Goal: Check status

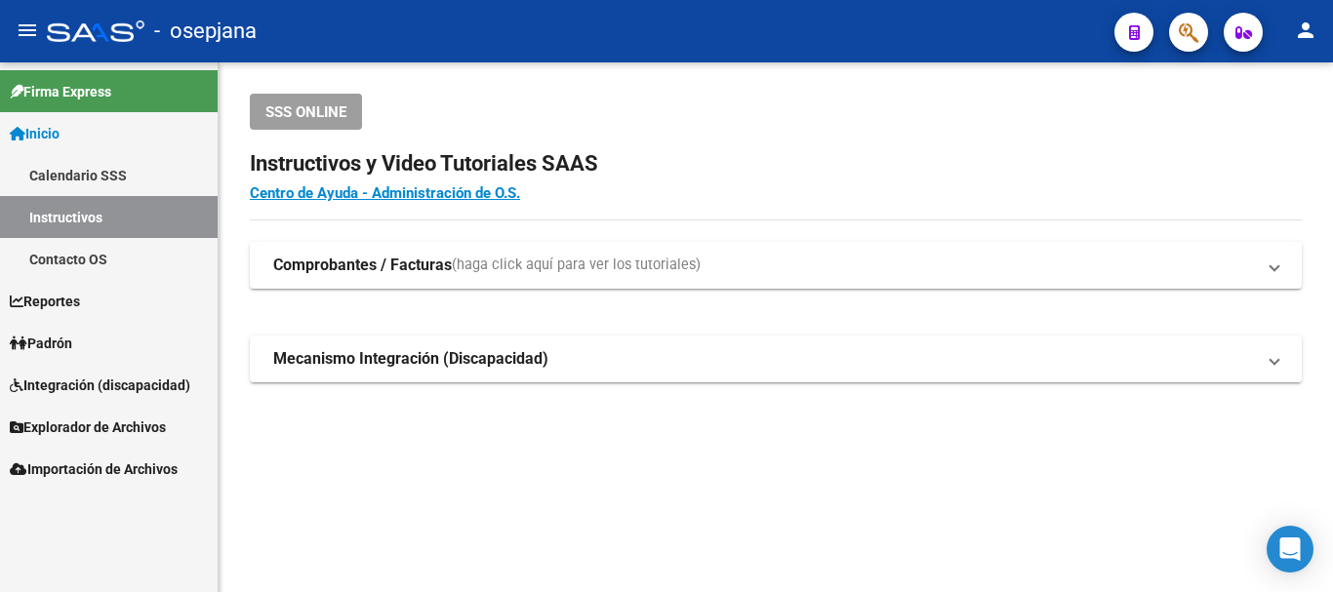
click at [62, 340] on span "Padrón" at bounding box center [41, 343] width 62 height 21
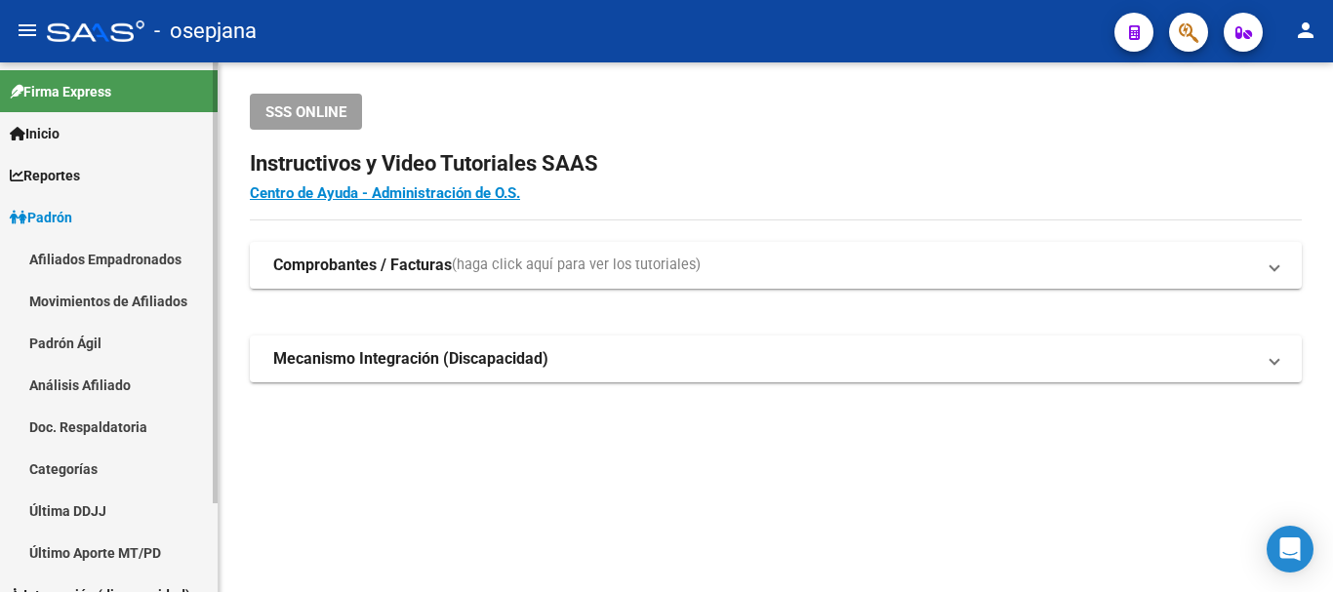
click at [80, 386] on link "Análisis Afiliado" at bounding box center [109, 385] width 218 height 42
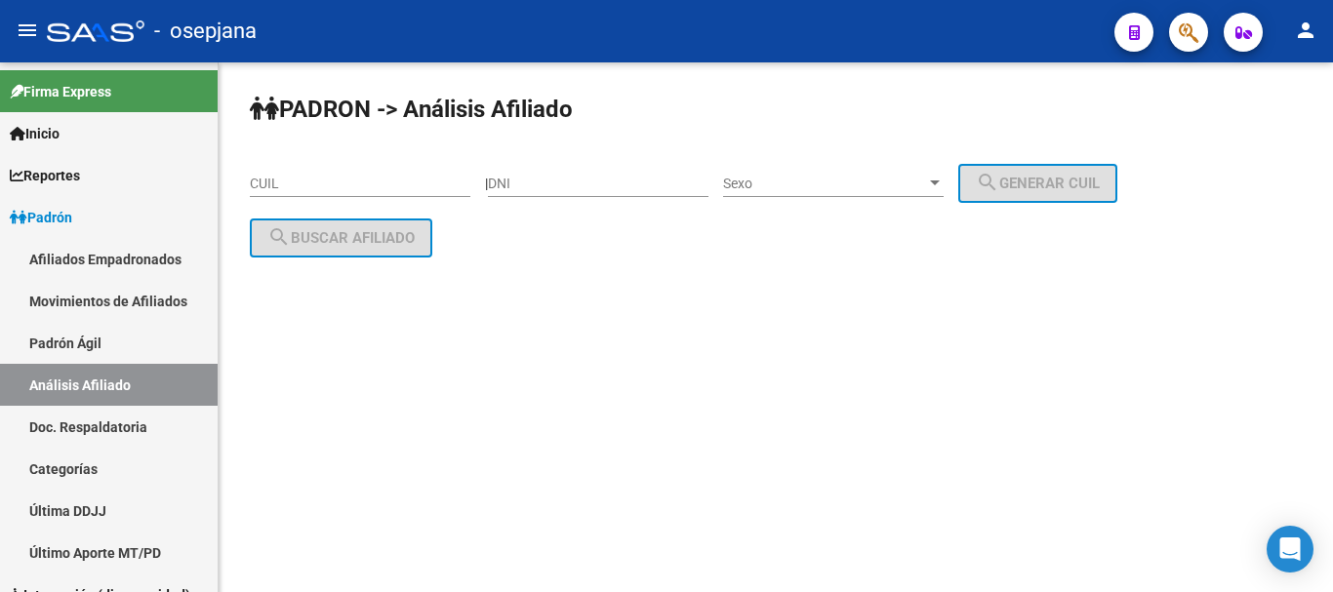
click at [285, 173] on div "CUIL" at bounding box center [360, 177] width 220 height 39
paste input "23-34930665-4"
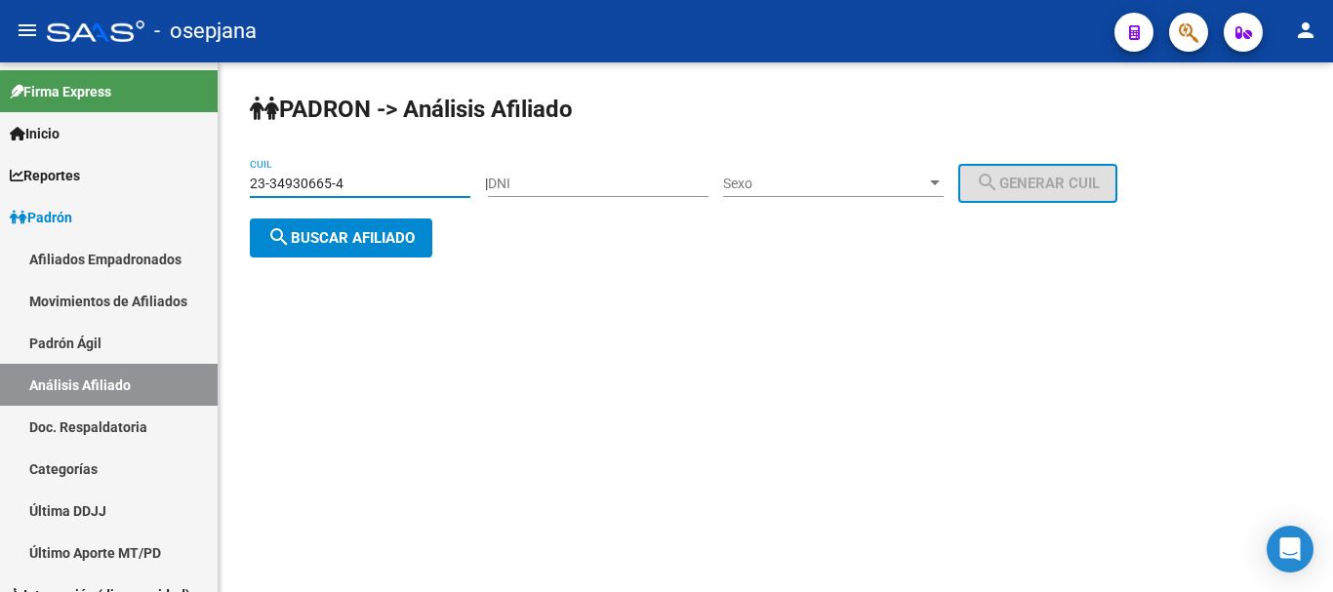
type input "23-34930665-4"
click at [345, 238] on span "search Buscar afiliado" at bounding box center [340, 238] width 147 height 18
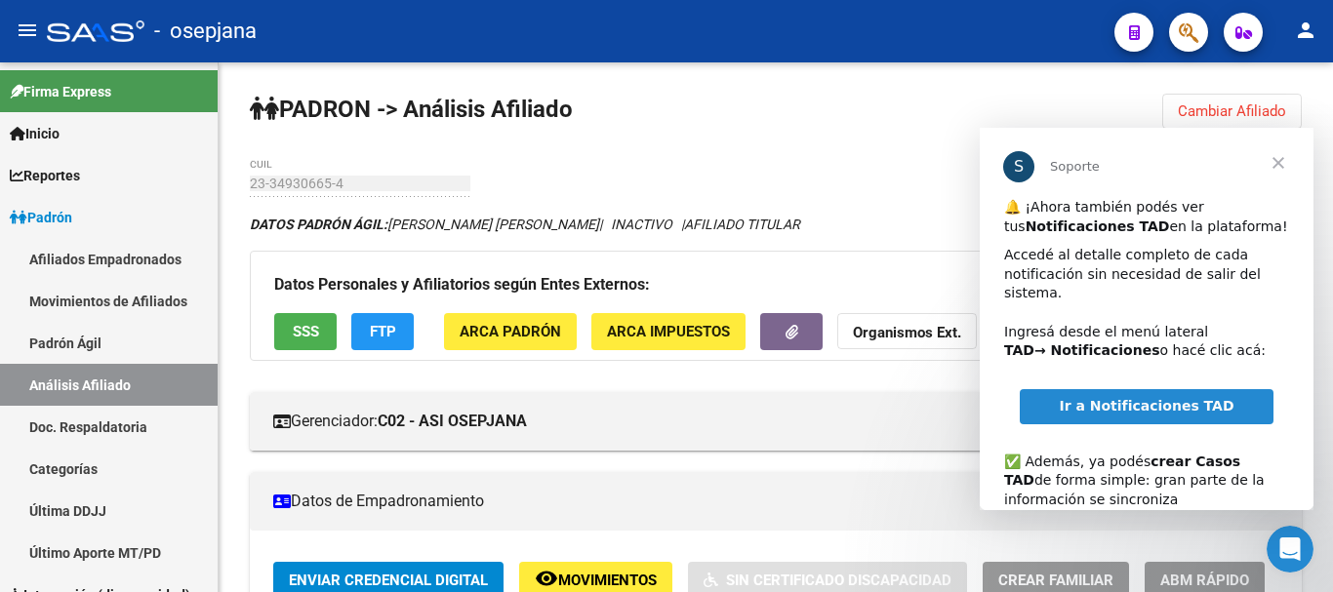
click at [1277, 163] on span "Cerrar" at bounding box center [1278, 163] width 70 height 70
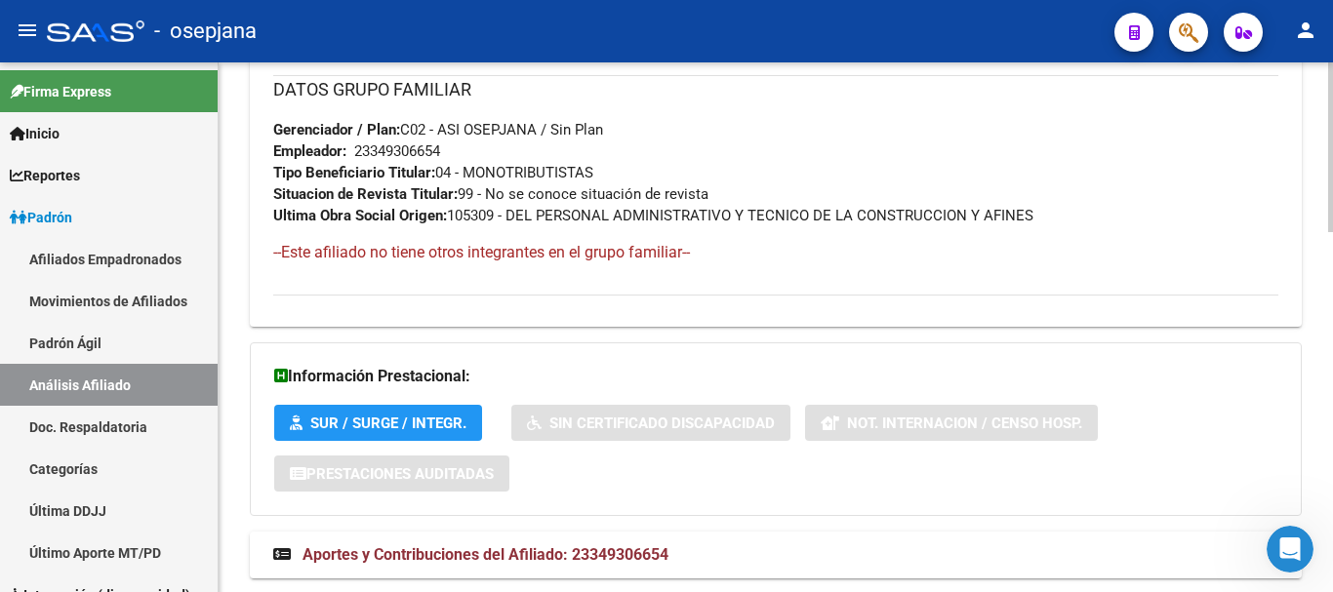
scroll to position [1128, 0]
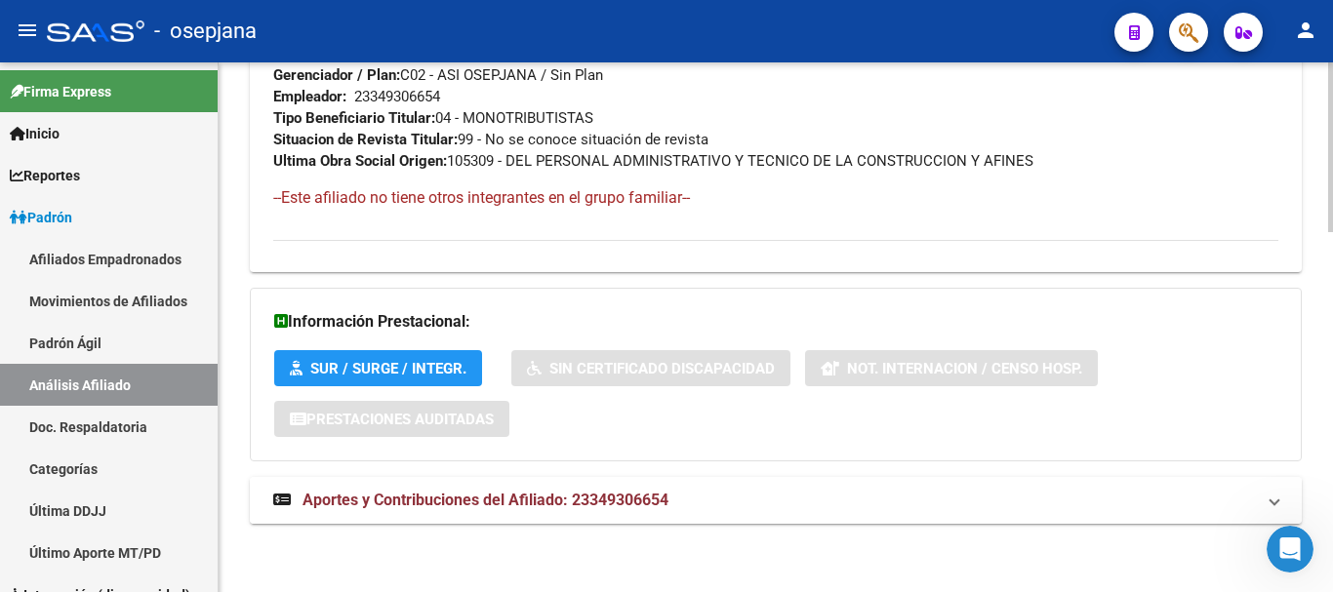
click at [440, 498] on span "Aportes y Contribuciones del Afiliado: 23349306654" at bounding box center [485, 500] width 366 height 19
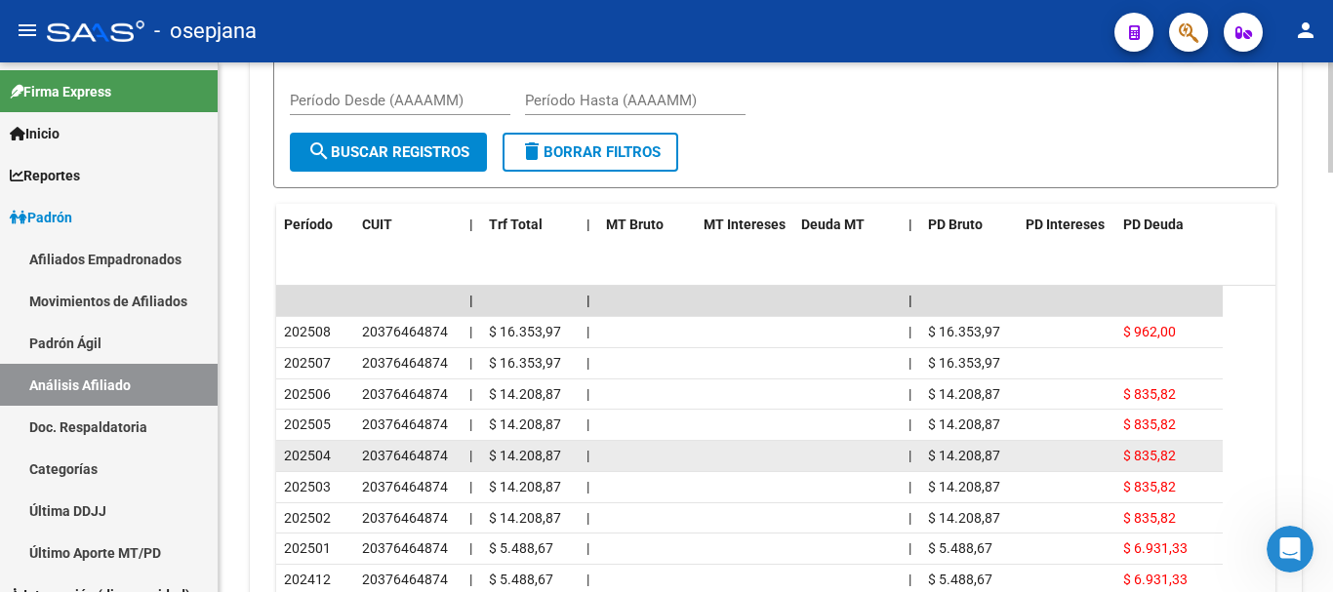
scroll to position [1908, 0]
